Goal: Task Accomplishment & Management: Use online tool/utility

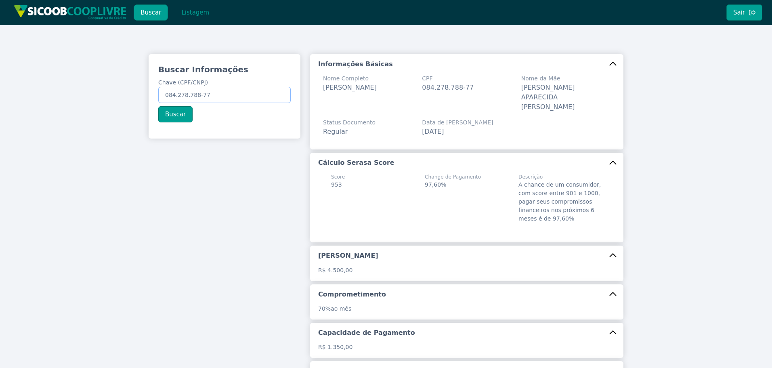
drag, startPoint x: 214, startPoint y: 96, endPoint x: 89, endPoint y: 93, distance: 125.2
click at [86, 94] on div "Buscar Informações Chave (CPF/CNPJ) 084.278.788-77 Buscar Informações Básicas N…" at bounding box center [386, 255] width 772 height 461
paste input "131.832.768-79"
type input "131.832.768-79"
click at [178, 109] on button "Buscar" at bounding box center [175, 114] width 34 height 16
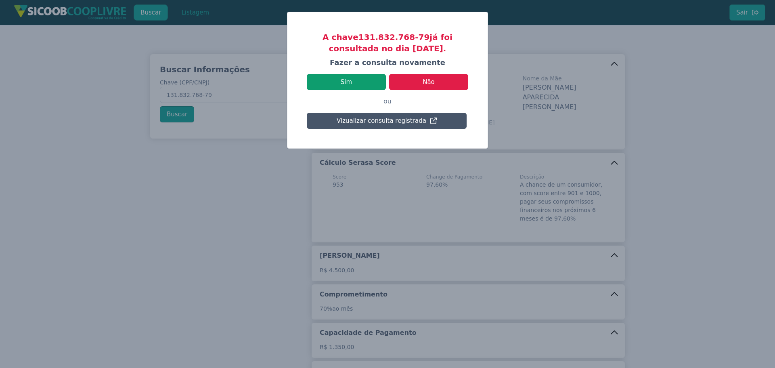
click at [361, 84] on button "Sim" at bounding box center [346, 82] width 79 height 16
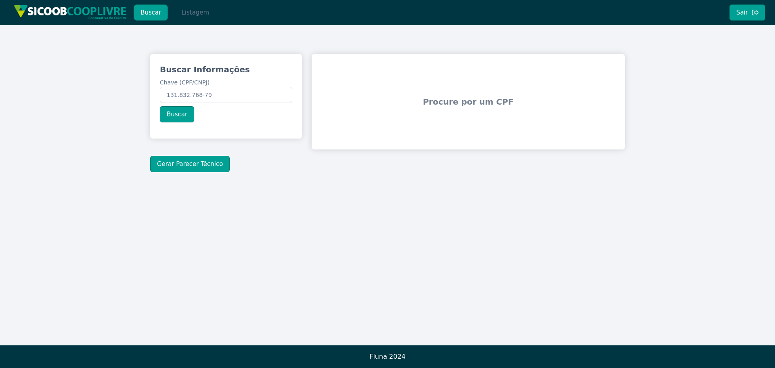
click at [187, 10] on button "Listagem" at bounding box center [195, 12] width 42 height 16
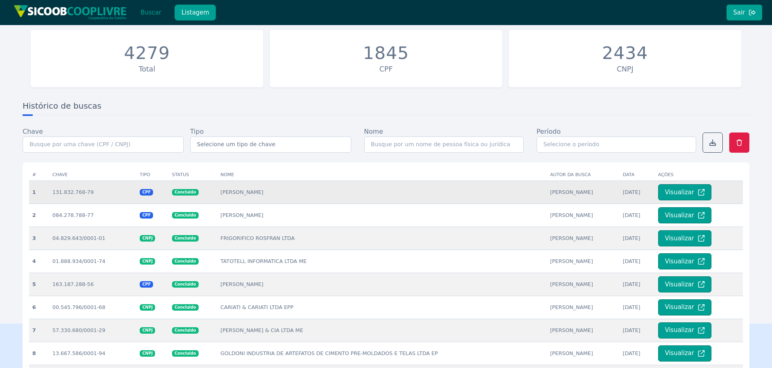
scroll to position [81, 0]
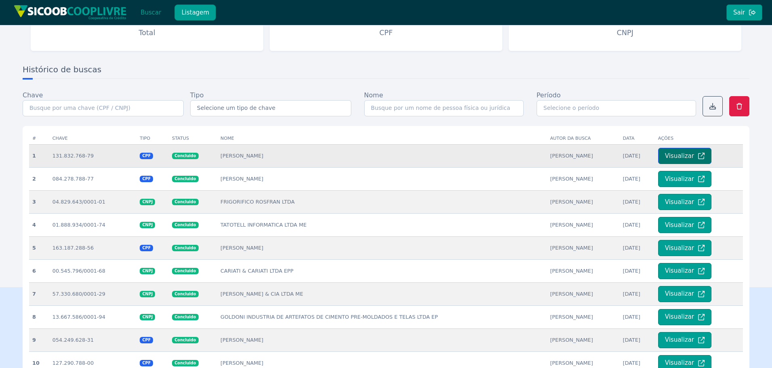
click at [687, 152] on button "Visualizar" at bounding box center [684, 156] width 53 height 16
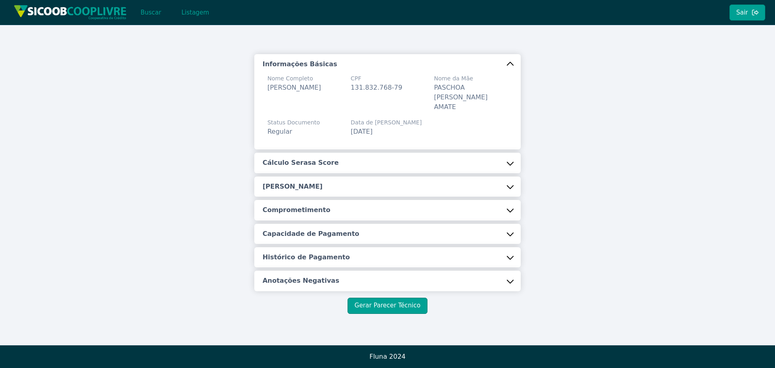
click at [453, 153] on button "Cálculo Serasa Score" at bounding box center [387, 163] width 266 height 20
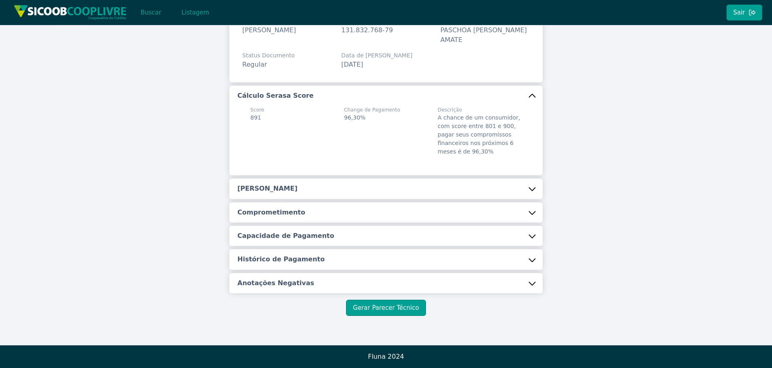
click at [284, 187] on h5 "[PERSON_NAME]" at bounding box center [267, 188] width 60 height 9
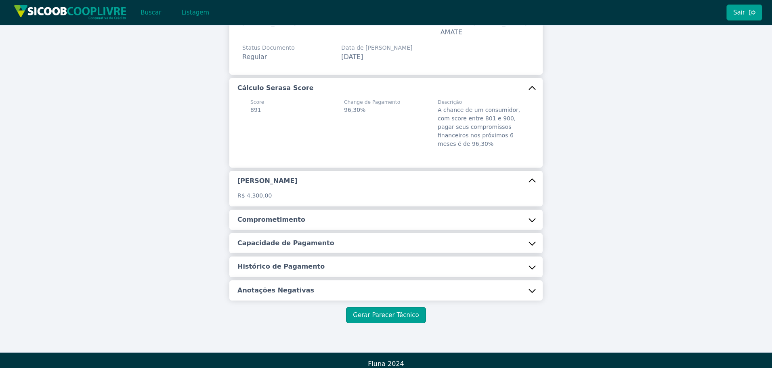
scroll to position [72, 0]
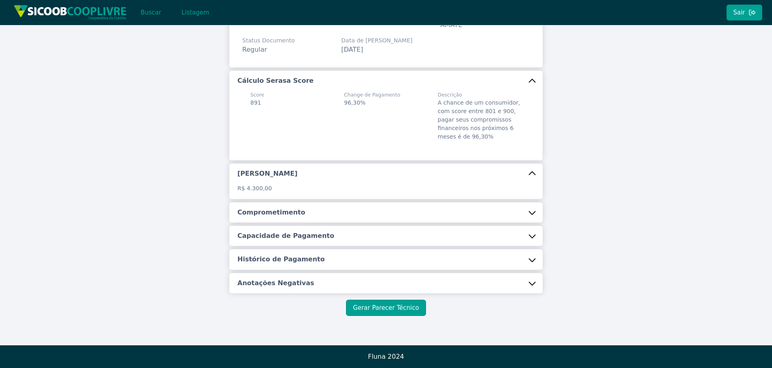
click at [279, 211] on h5 "Comprometimento" at bounding box center [271, 212] width 68 height 9
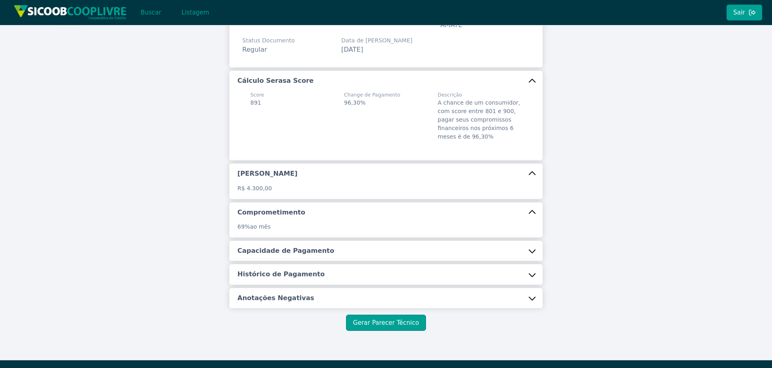
click at [284, 249] on h5 "Capacidade de Pagamento" at bounding box center [285, 250] width 97 height 9
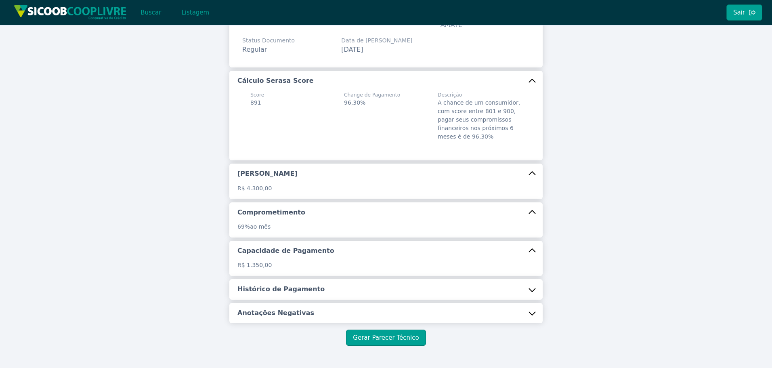
click at [285, 296] on button "Histórico de Pagamento" at bounding box center [385, 289] width 313 height 20
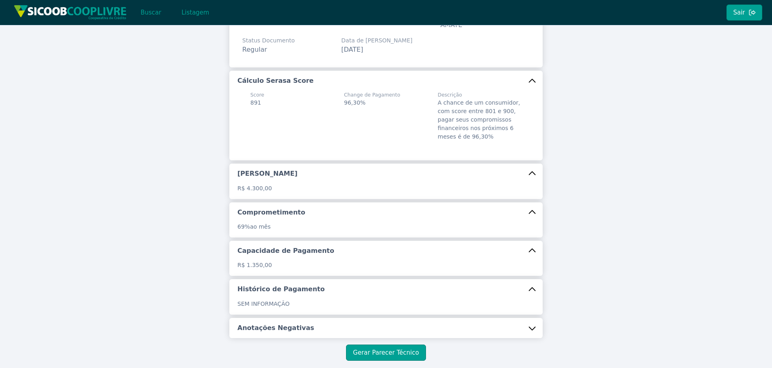
click at [282, 332] on h5 "Anotações Negativas" at bounding box center [275, 328] width 77 height 9
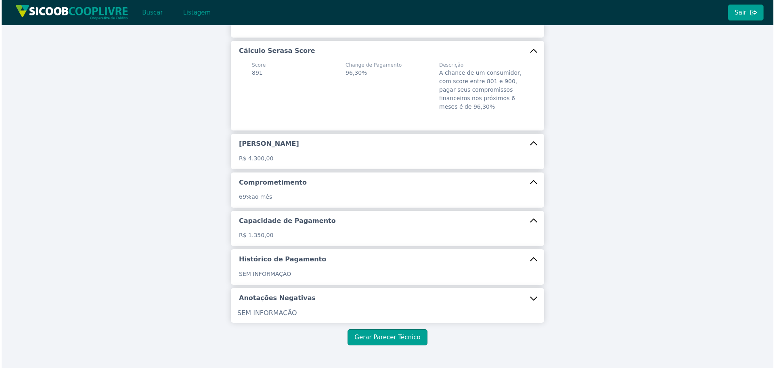
scroll to position [132, 0]
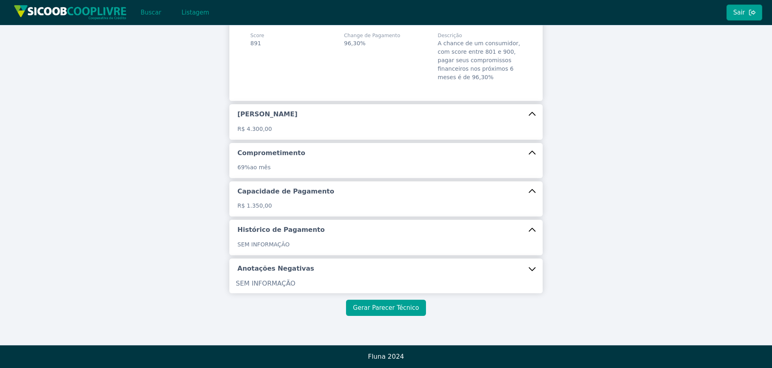
click at [401, 300] on button "Gerar Parecer Técnico" at bounding box center [386, 308] width 80 height 16
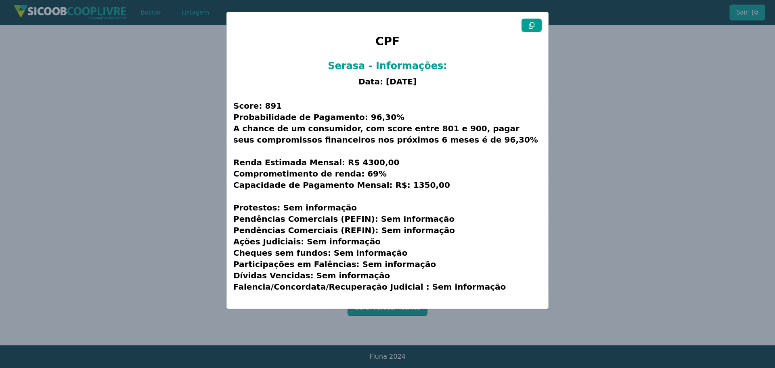
click at [534, 27] on icon at bounding box center [532, 25] width 6 height 6
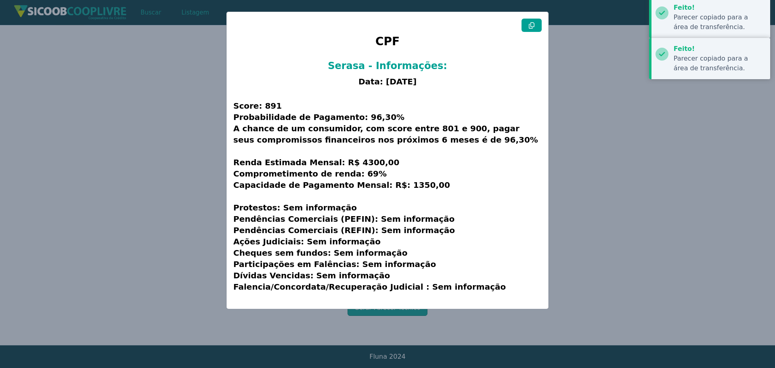
click at [534, 27] on icon at bounding box center [532, 25] width 6 height 6
